Goal: Task Accomplishment & Management: Manage account settings

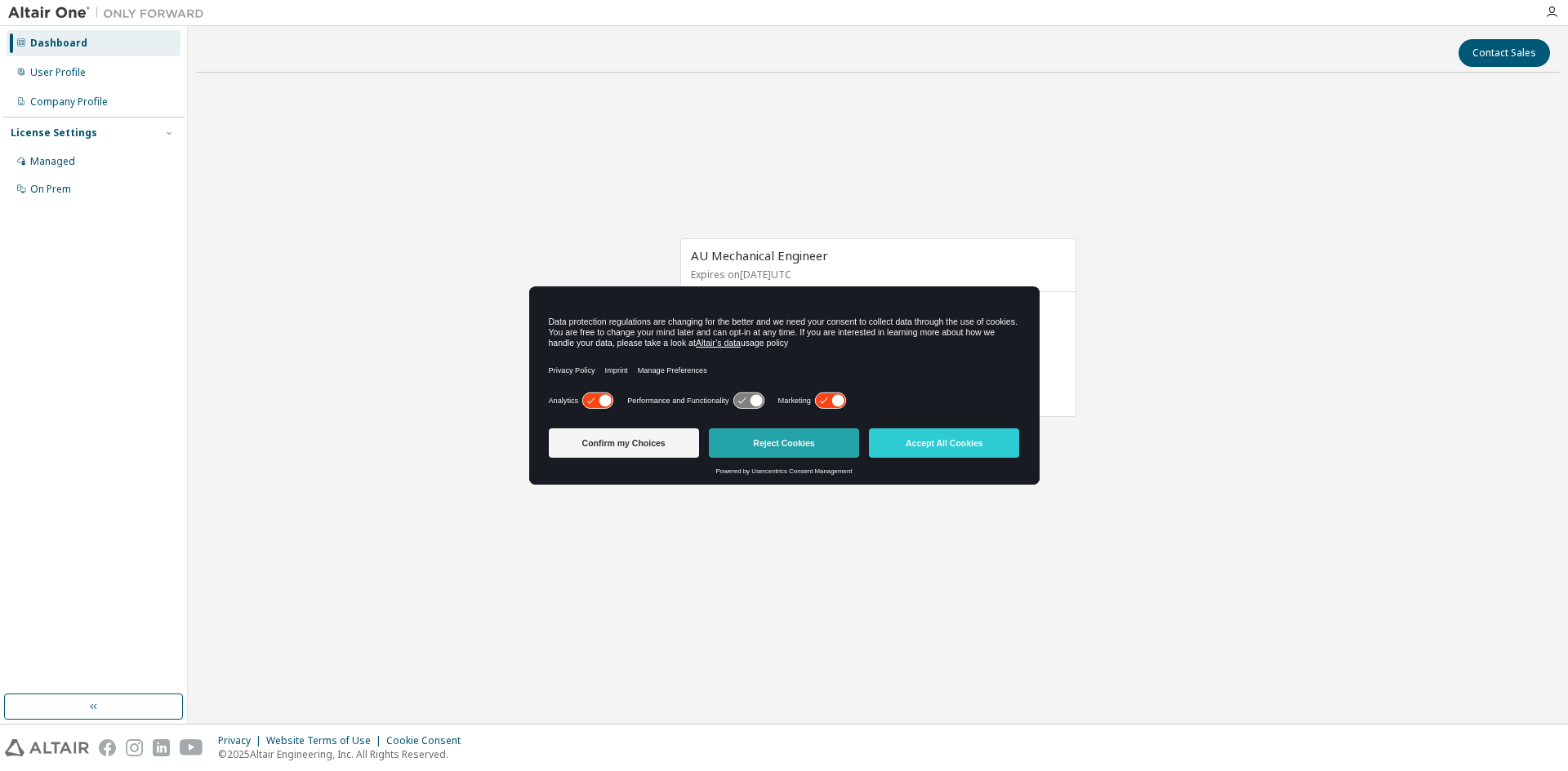
click at [826, 442] on button "Reject Cookies" at bounding box center [783, 443] width 150 height 29
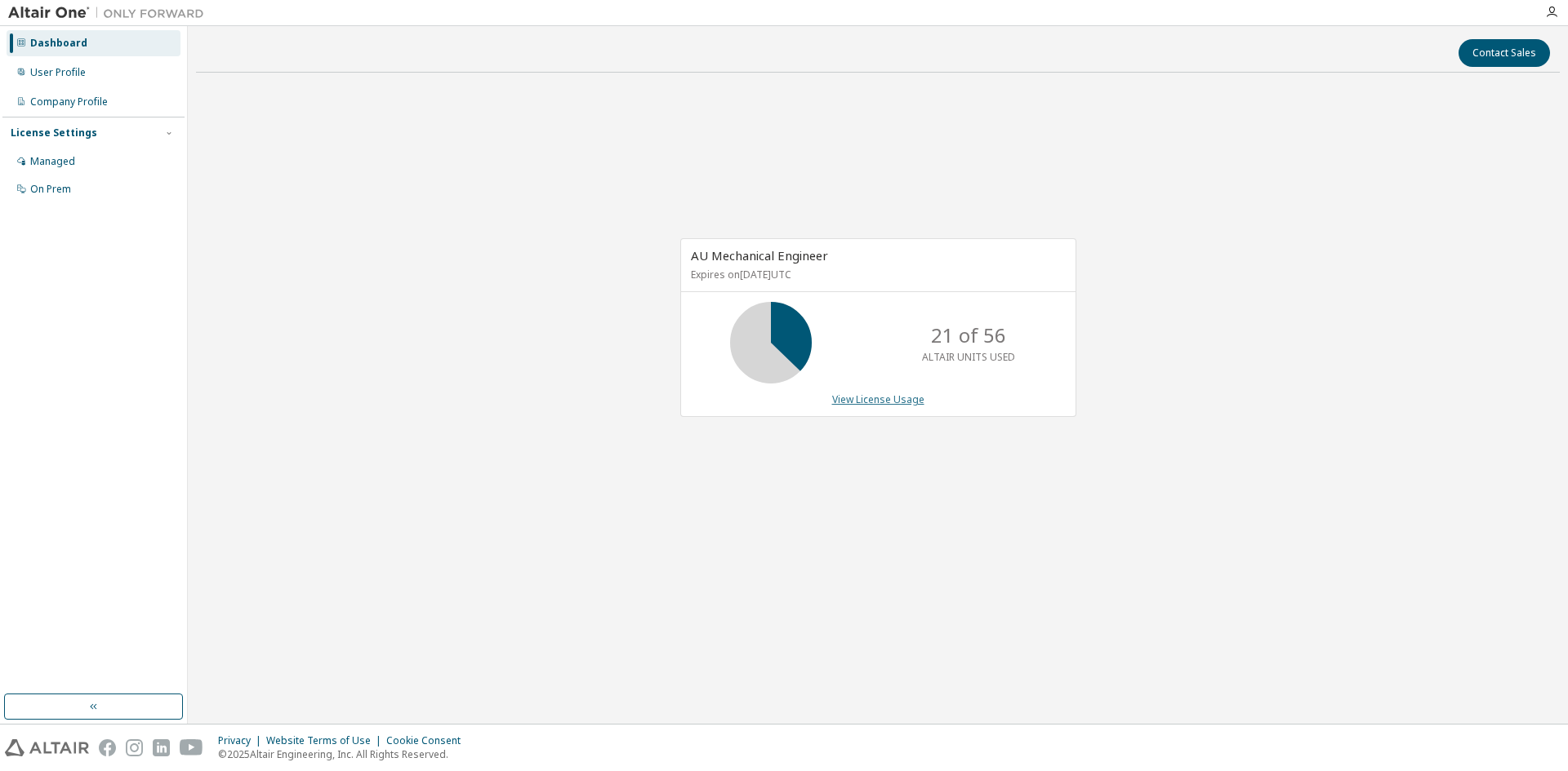
click at [905, 401] on link "View License Usage" at bounding box center [878, 399] width 92 height 14
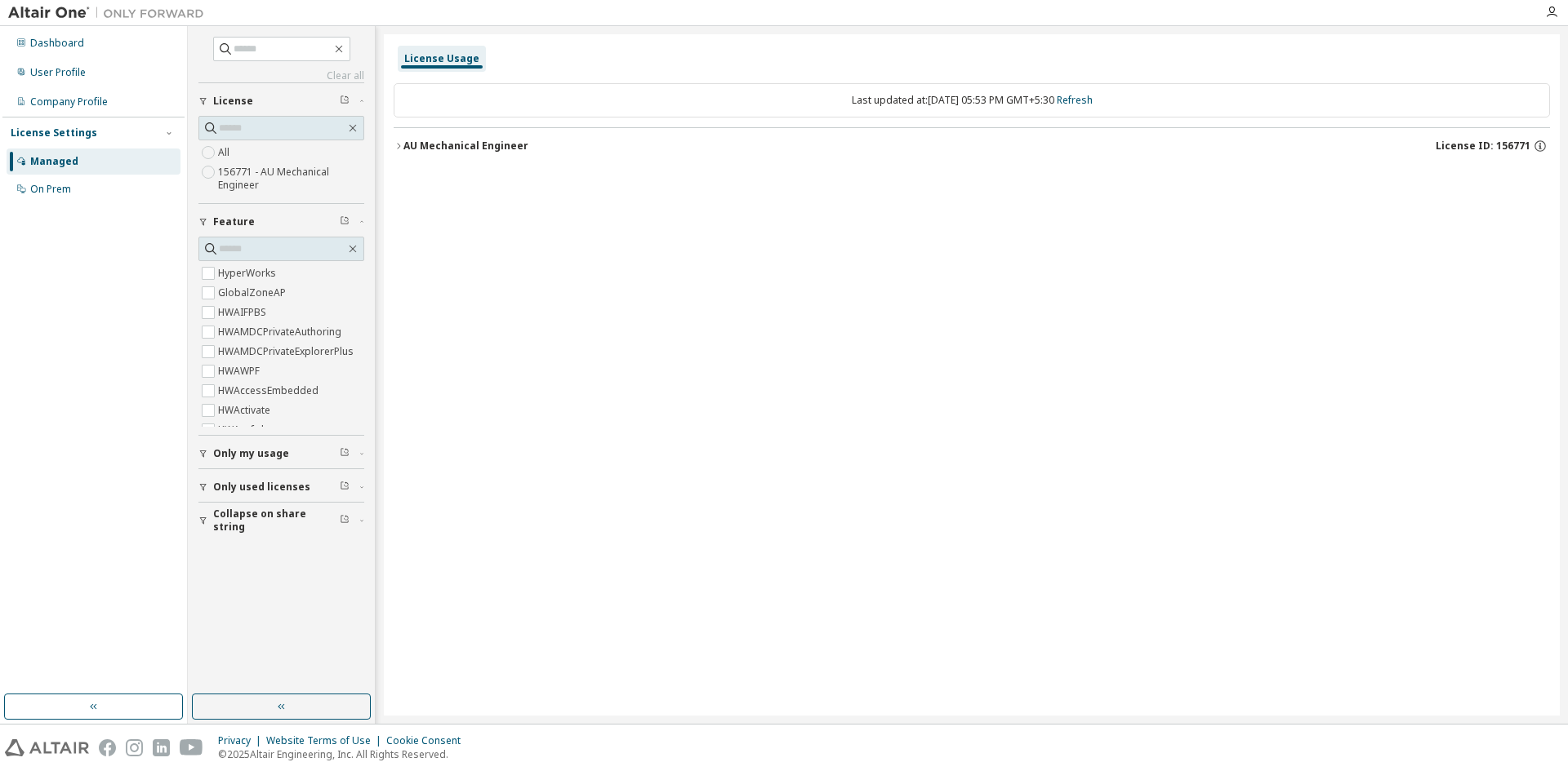
click at [397, 143] on icon "button" at bounding box center [398, 146] width 10 height 10
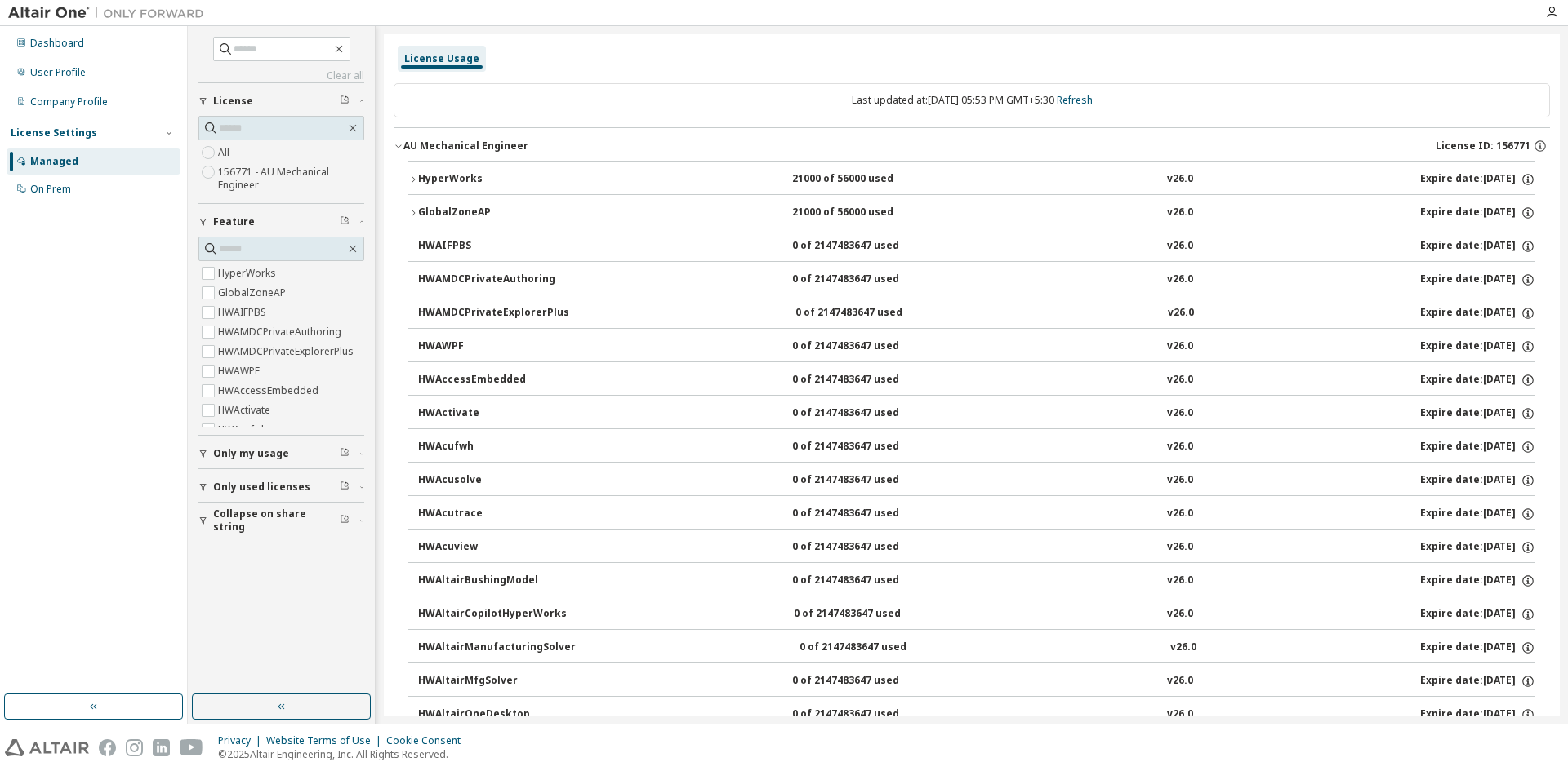
scroll to position [82, 0]
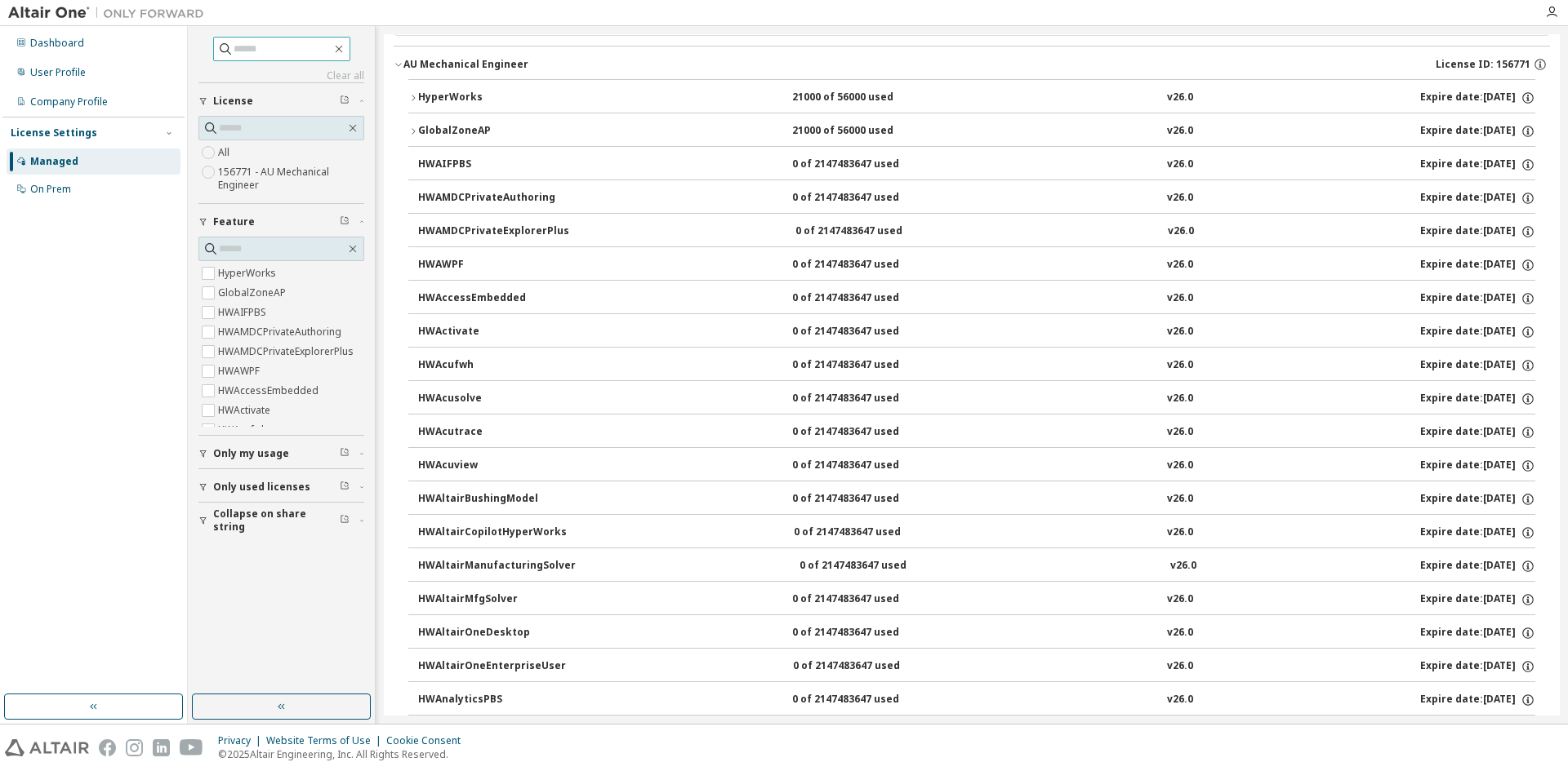
click at [233, 46] on input "text" at bounding box center [282, 49] width 98 height 16
type input "*********"
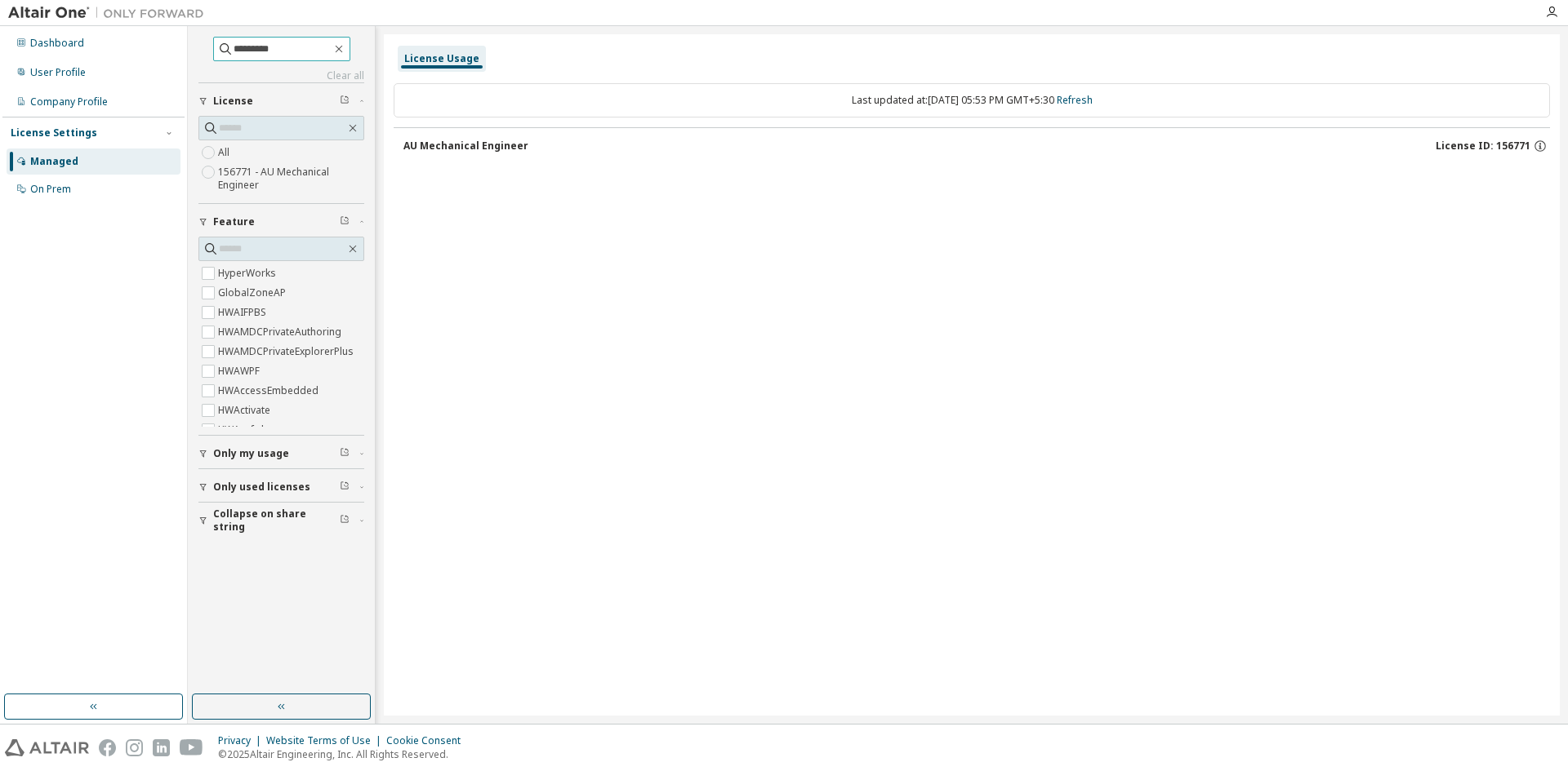
scroll to position [0, 0]
click at [404, 148] on div "AU Mechanical Engineer" at bounding box center [465, 146] width 125 height 13
click at [1546, 145] on icon "button" at bounding box center [1540, 146] width 15 height 15
click at [1137, 266] on div "License Usage Last updated at: [DATE] 05:53 PM GMT+5:30 Refresh AU Mechanical E…" at bounding box center [972, 375] width 1176 height 682
click at [346, 51] on icon "button" at bounding box center [339, 49] width 13 height 13
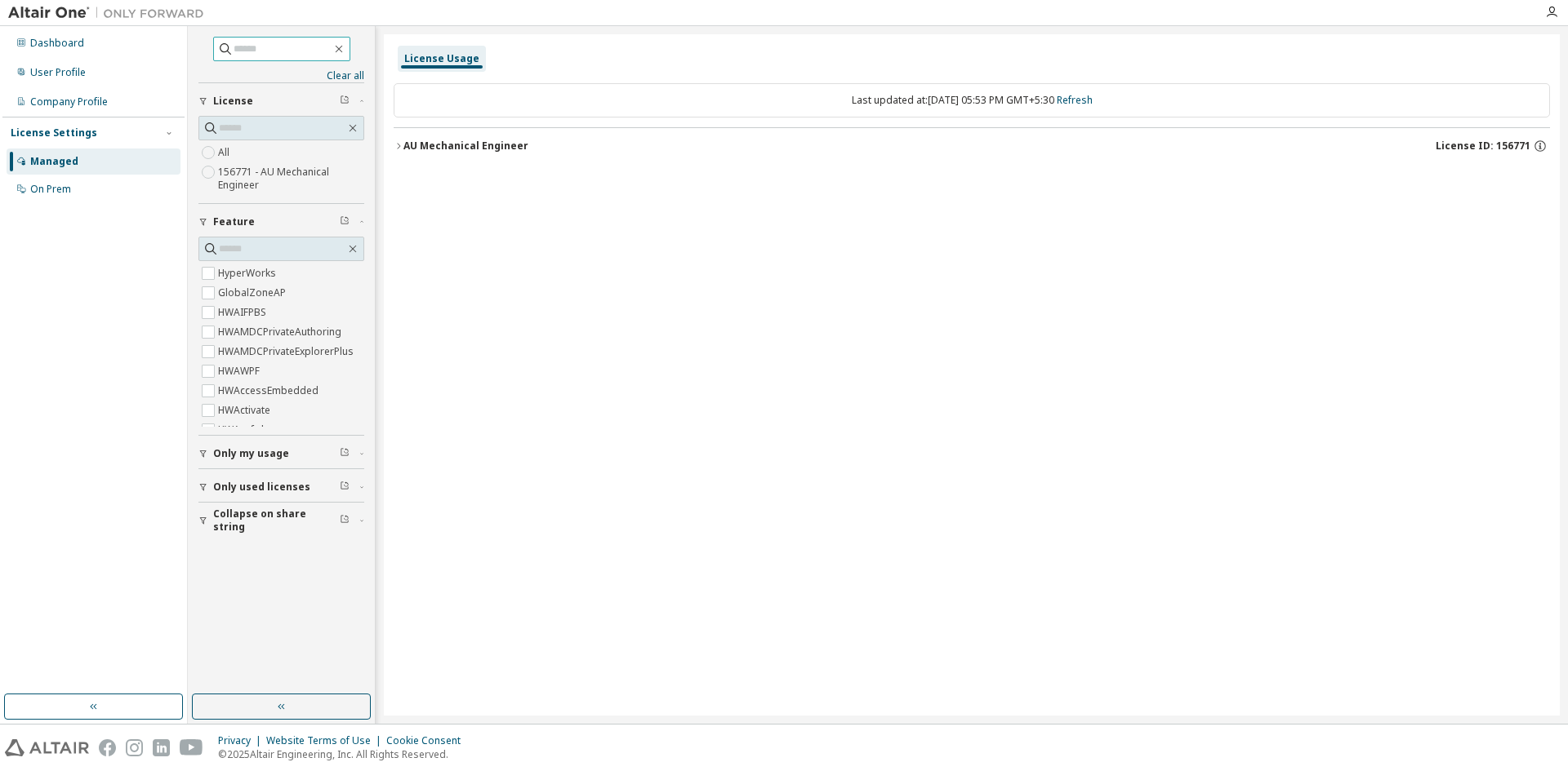
click at [402, 149] on icon "button" at bounding box center [398, 146] width 10 height 10
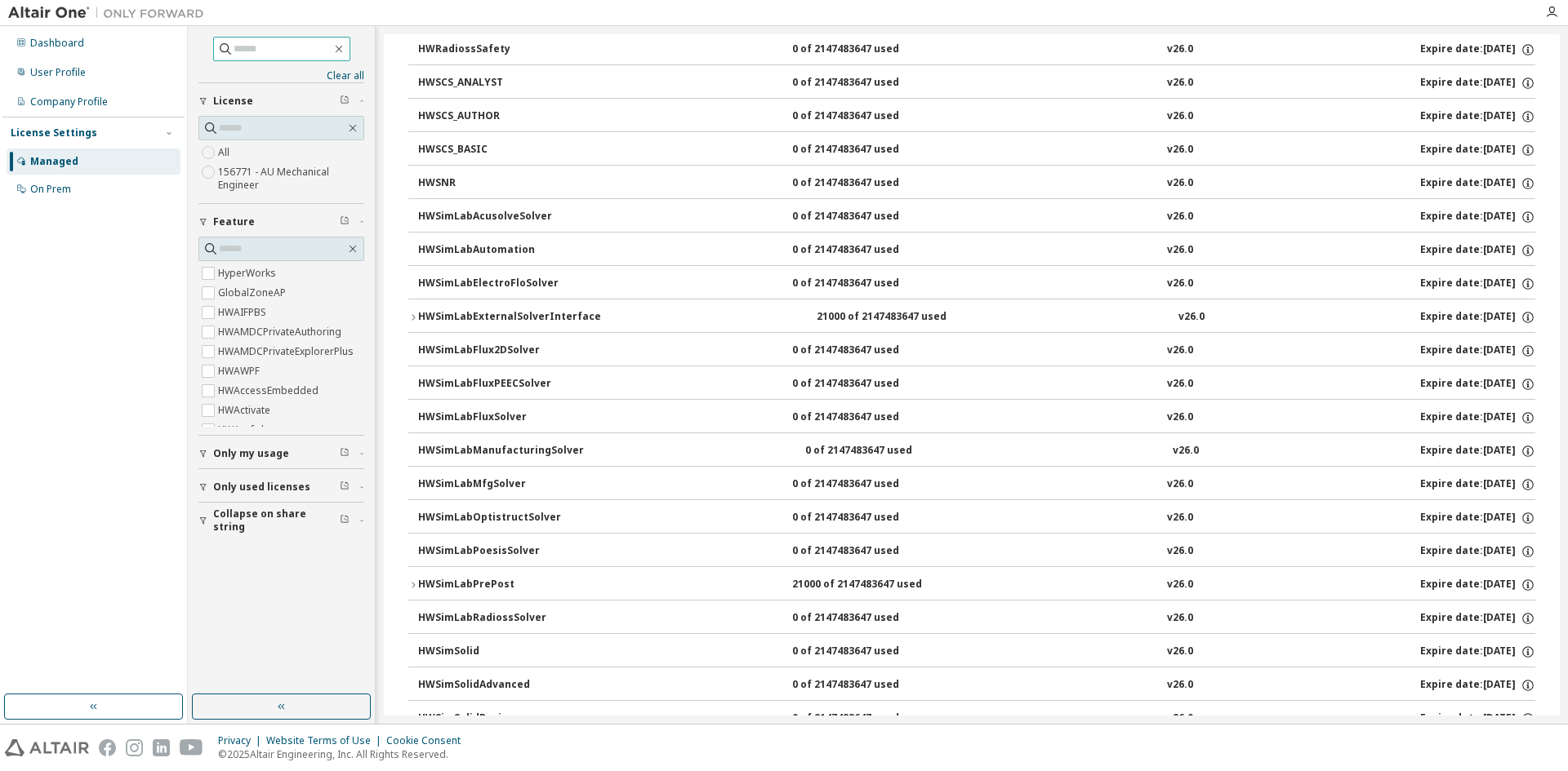
scroll to position [10988, 0]
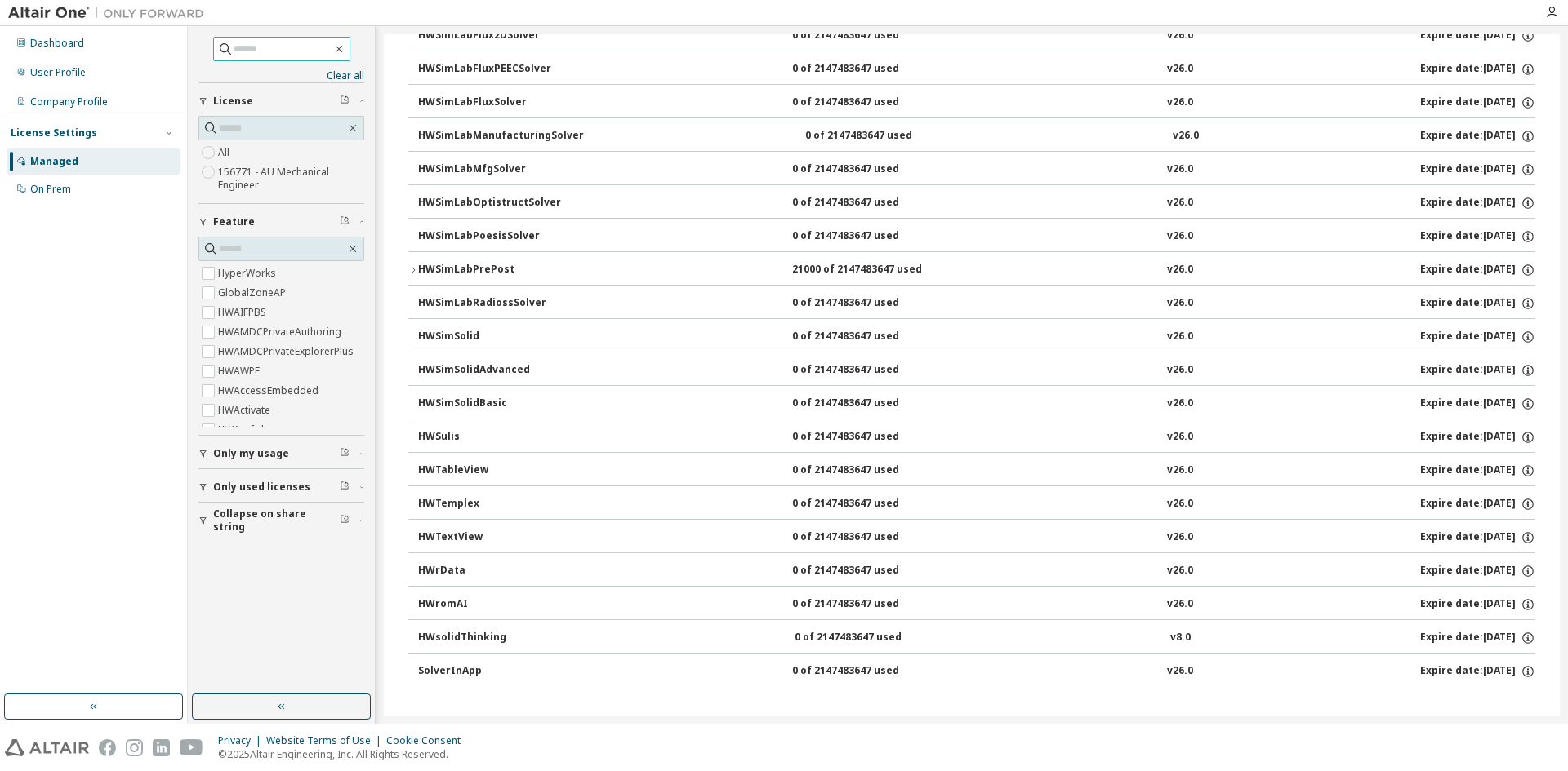
click at [201, 450] on icon "button" at bounding box center [203, 454] width 10 height 10
click at [207, 532] on icon "button" at bounding box center [203, 534] width 10 height 10
click at [200, 613] on icon "button" at bounding box center [203, 615] width 10 height 10
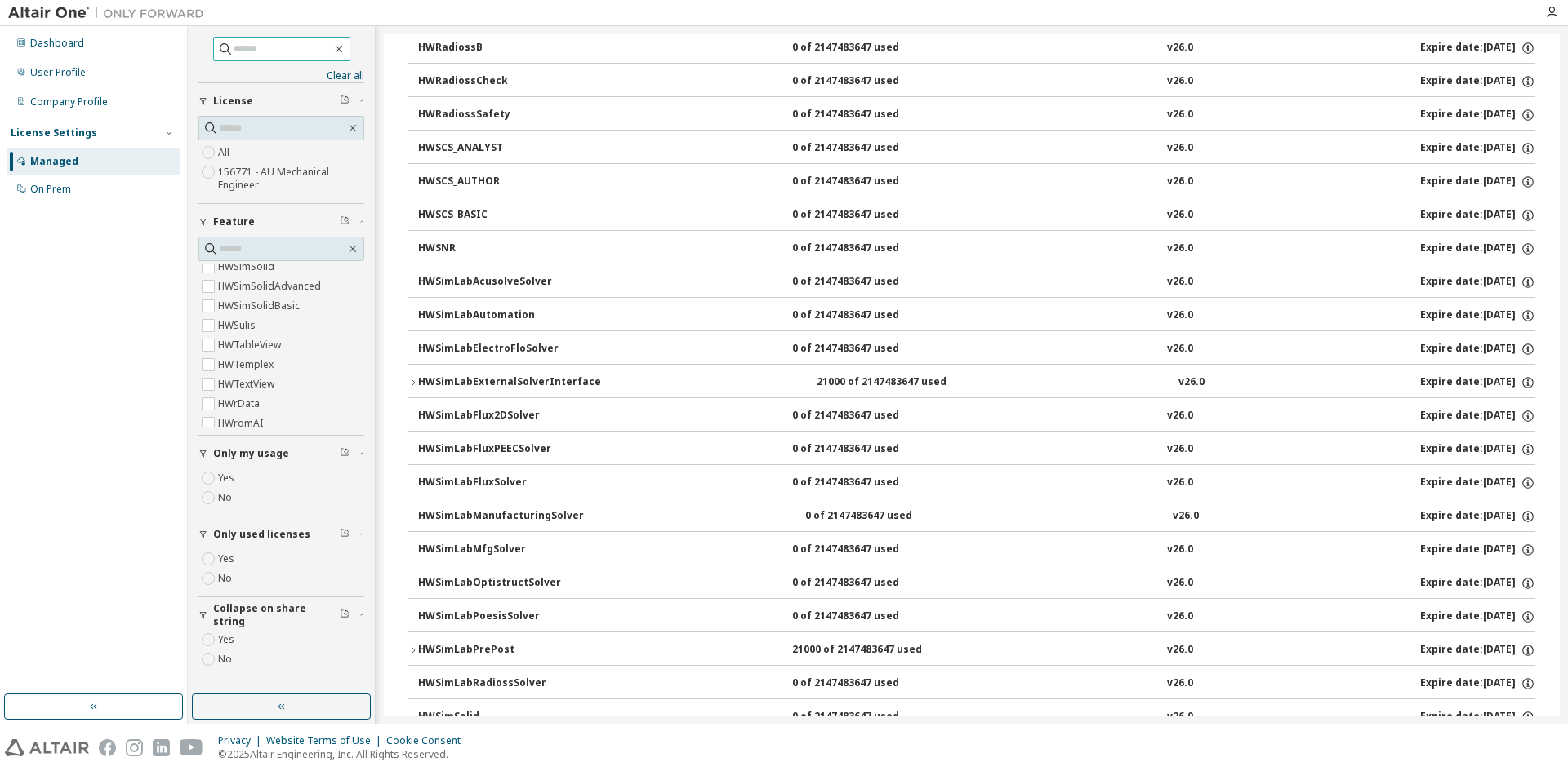
scroll to position [10580, 0]
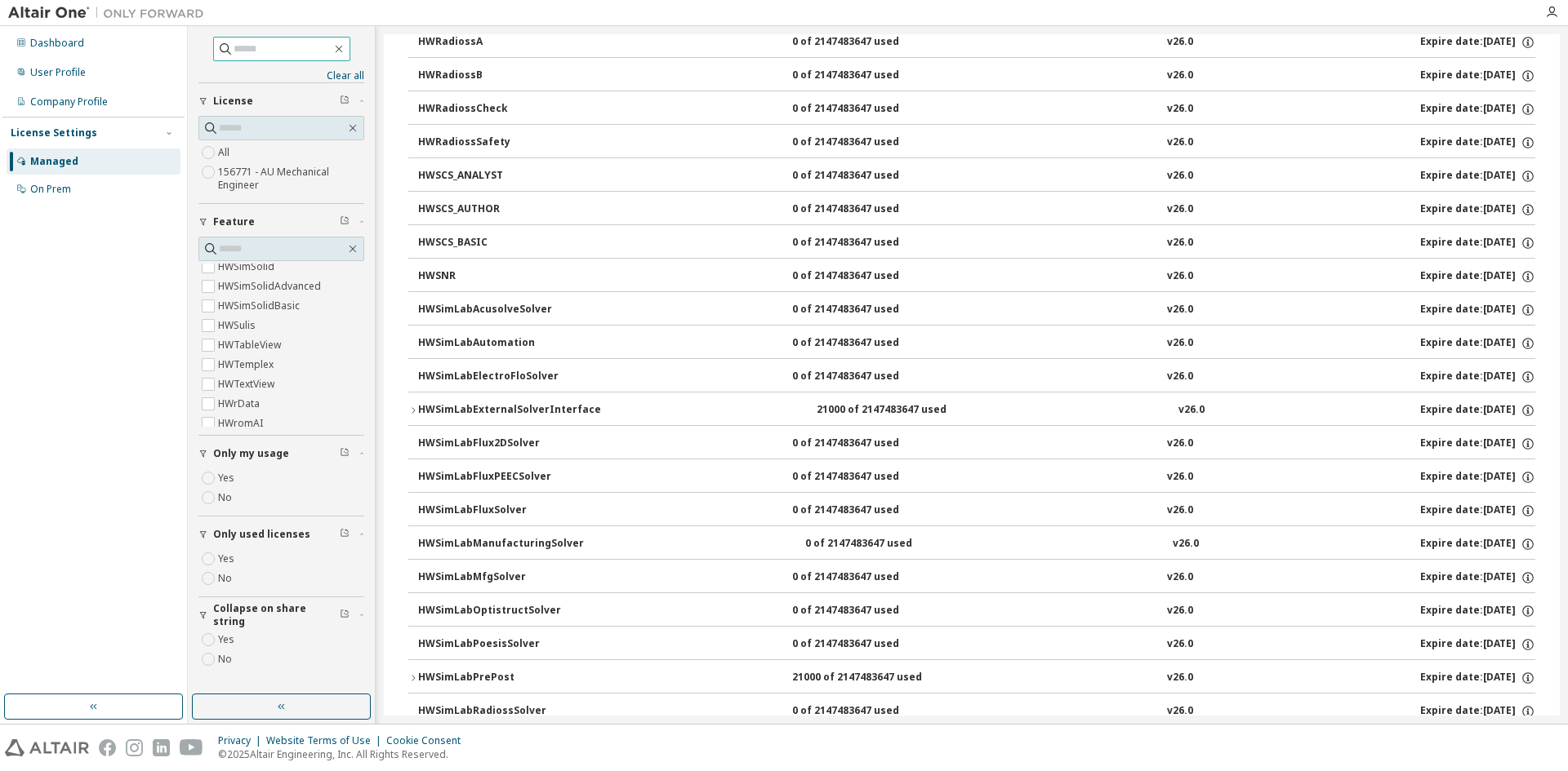
click at [415, 408] on icon "button" at bounding box center [413, 410] width 10 height 10
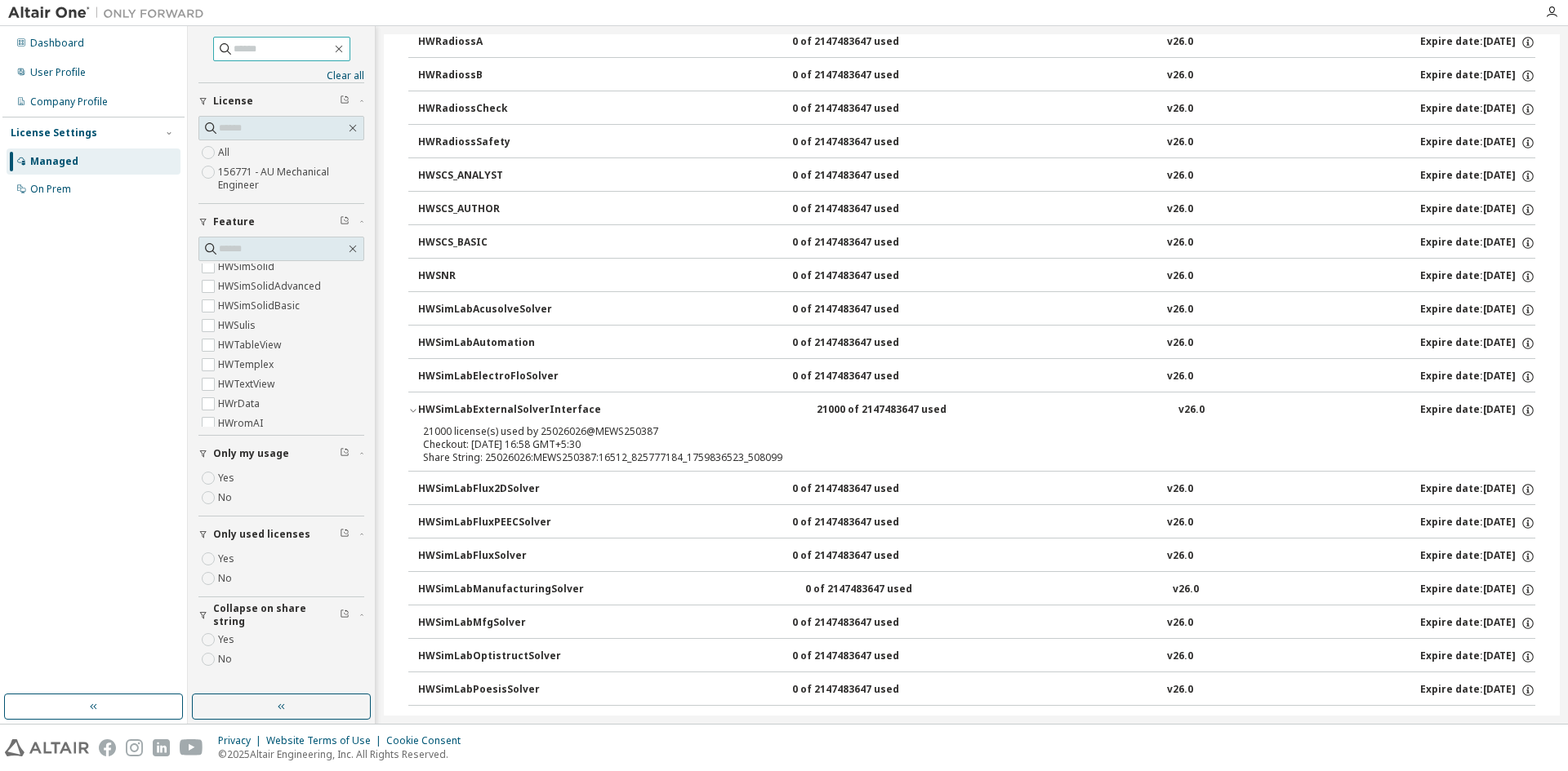
click at [415, 408] on icon "button" at bounding box center [413, 410] width 10 height 10
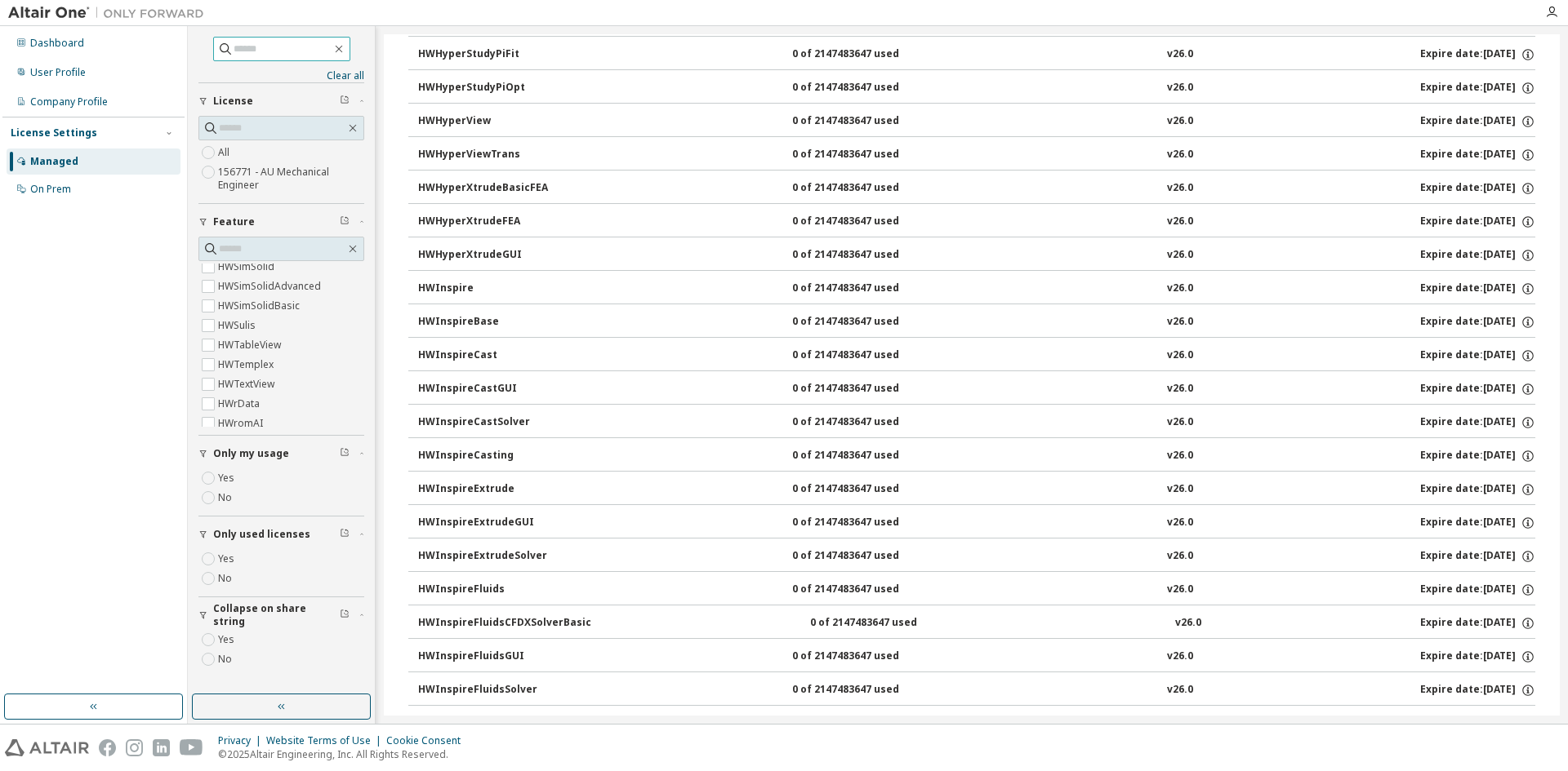
scroll to position [0, 0]
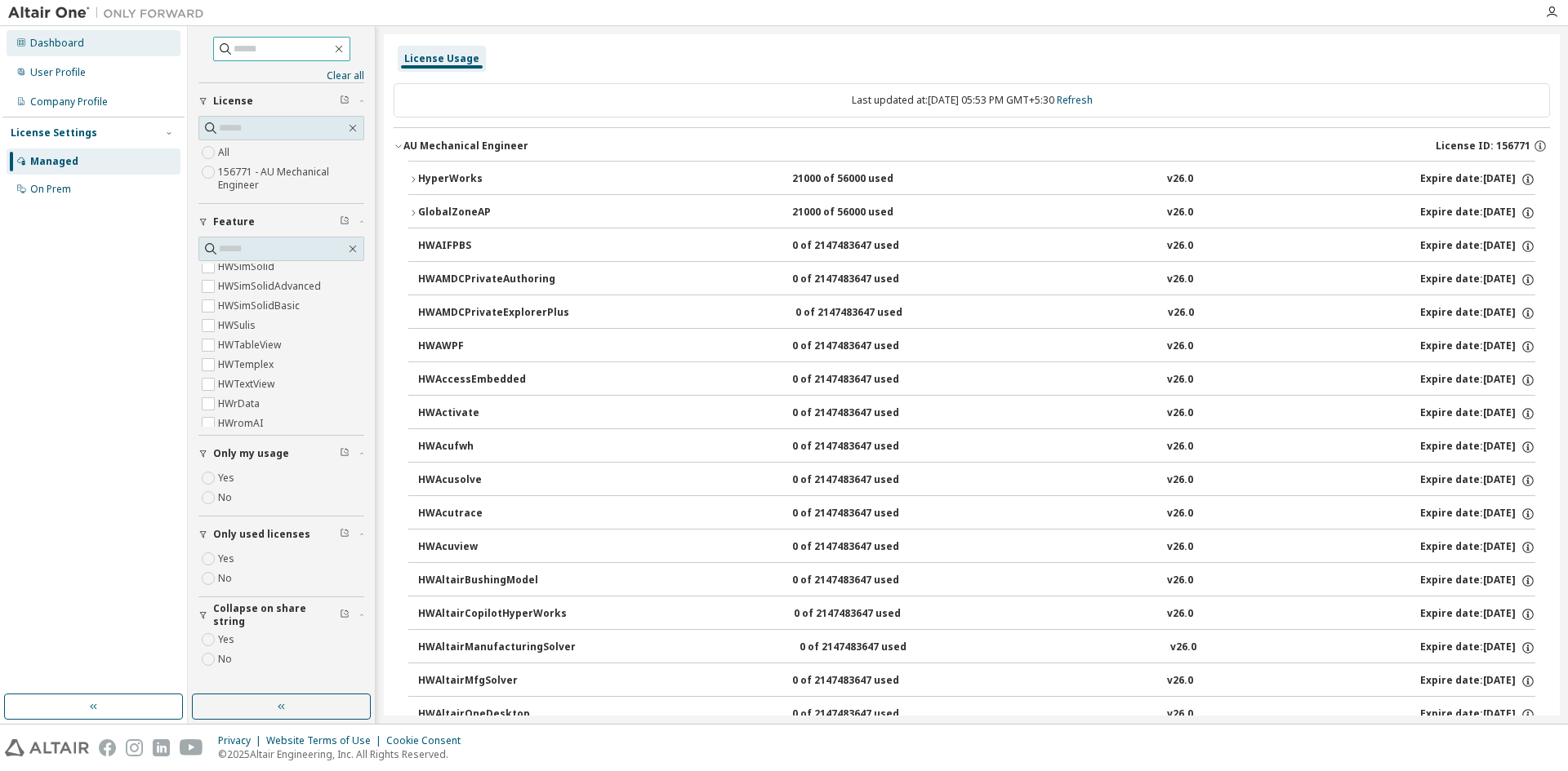
click at [81, 44] on div "Dashboard" at bounding box center [57, 43] width 54 height 13
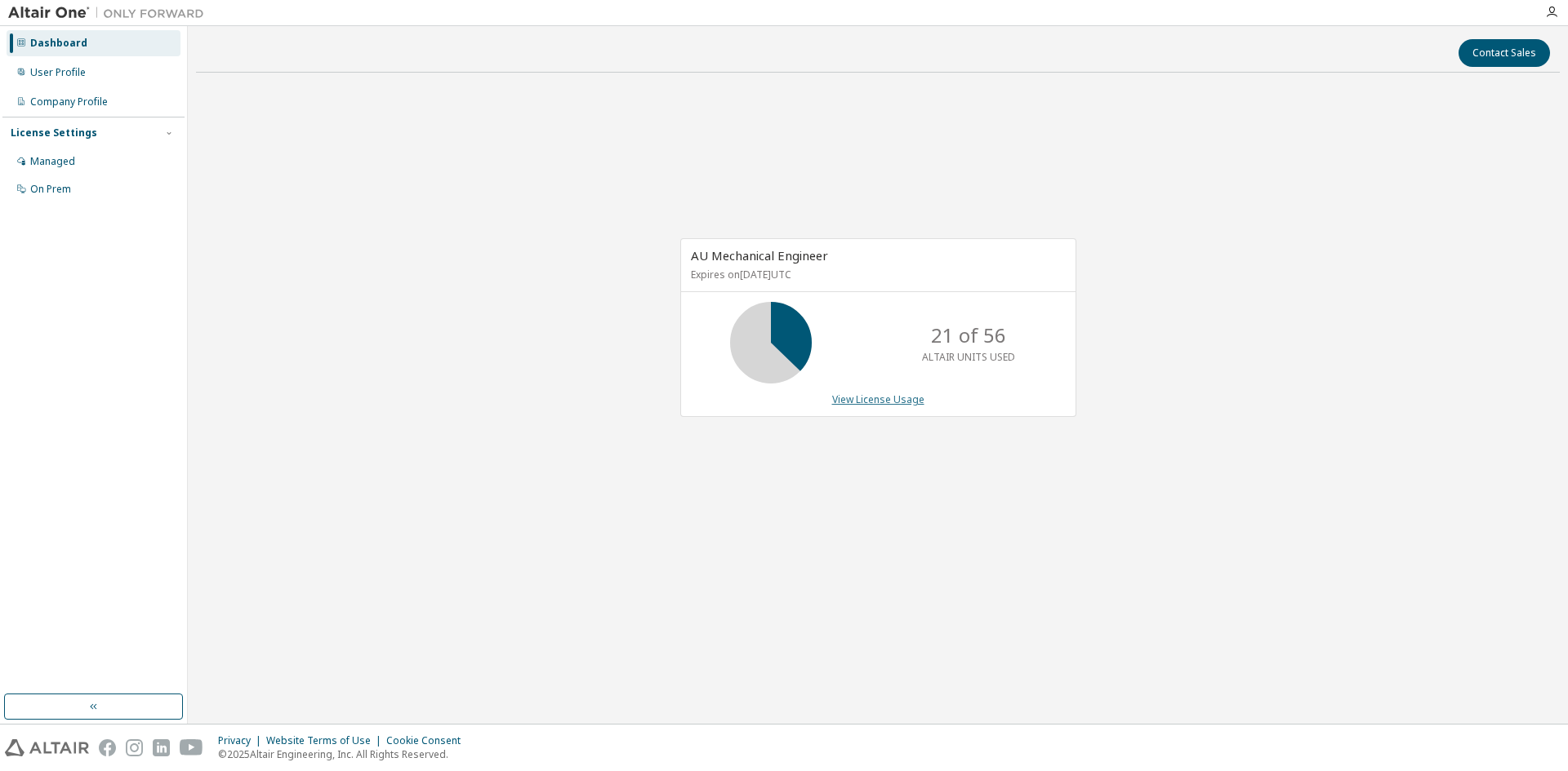
click at [899, 406] on link "View License Usage" at bounding box center [878, 399] width 92 height 14
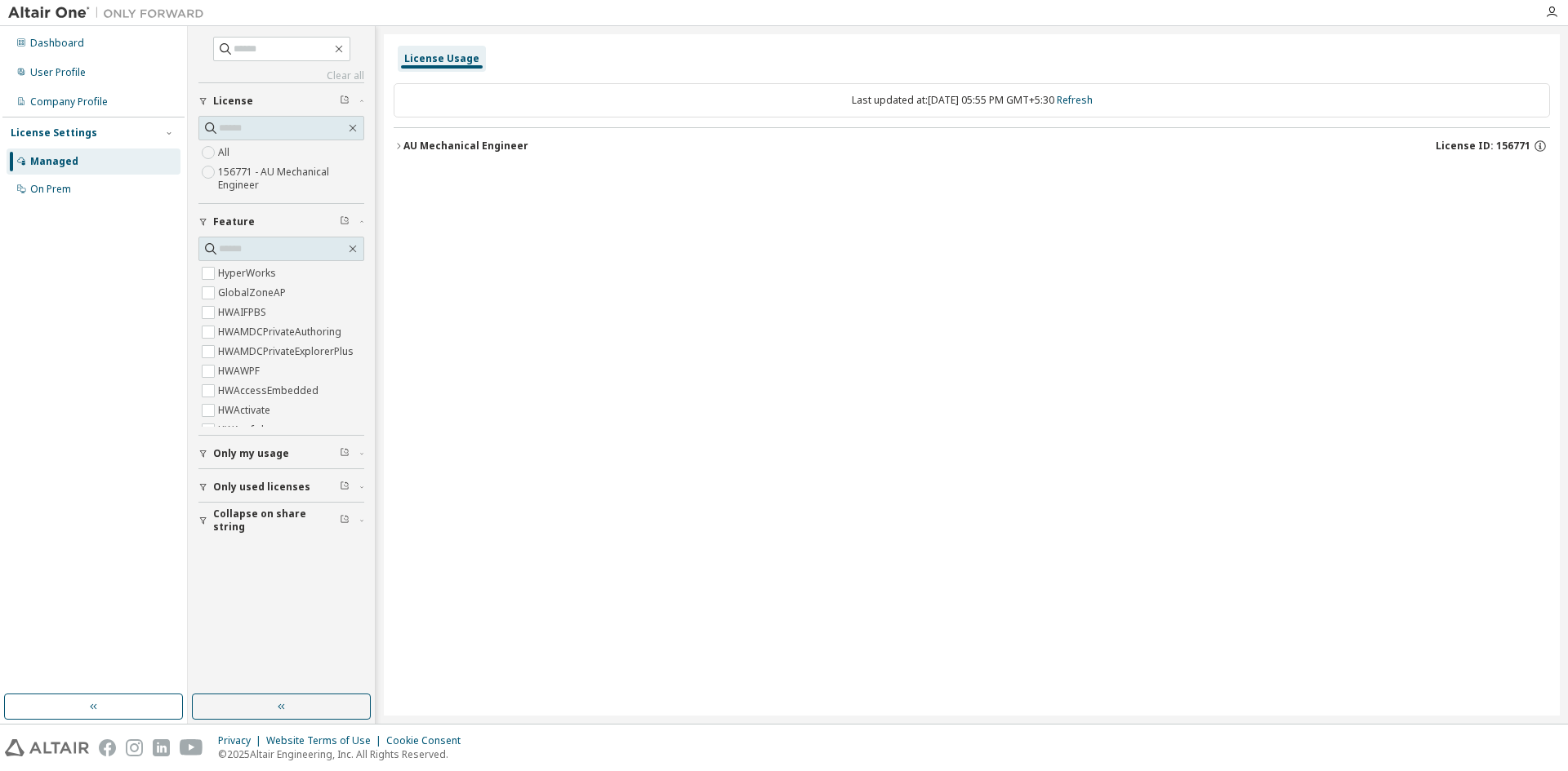
click at [1560, 13] on div at bounding box center [1552, 12] width 33 height 13
click at [1553, 14] on icon "button" at bounding box center [1552, 12] width 13 height 13
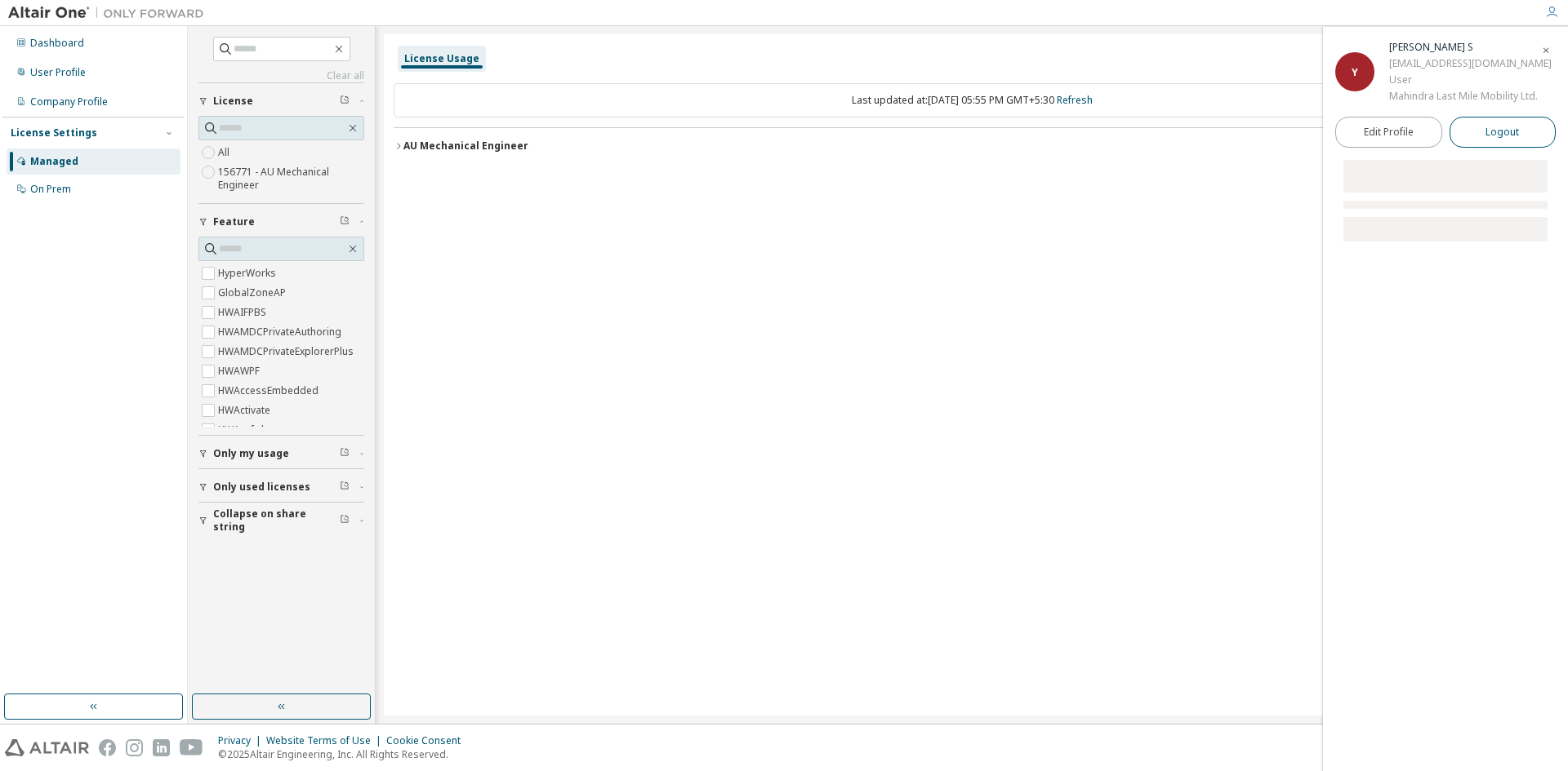
click at [1514, 126] on span "Logout" at bounding box center [1501, 132] width 34 height 16
